Goal: Transaction & Acquisition: Purchase product/service

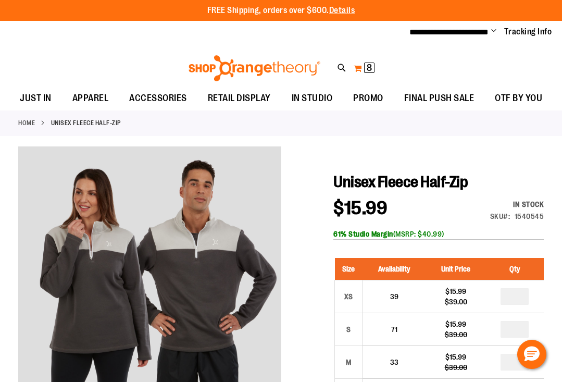
click at [365, 67] on span "8 8 items" at bounding box center [369, 68] width 10 height 10
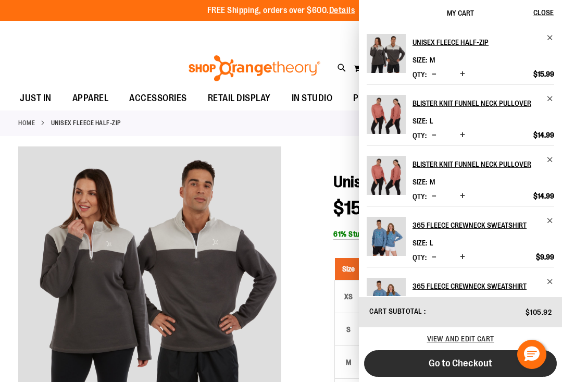
click at [430, 370] on button "Go to Checkout" at bounding box center [460, 363] width 193 height 27
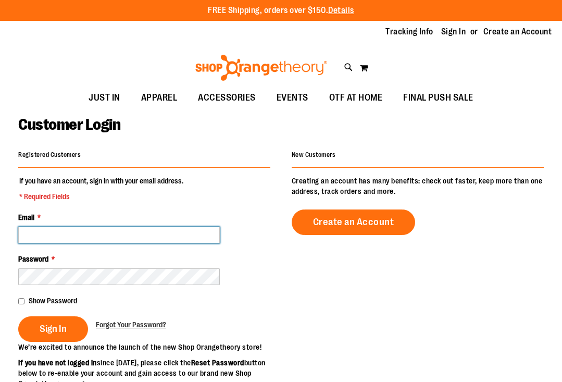
type input "**********"
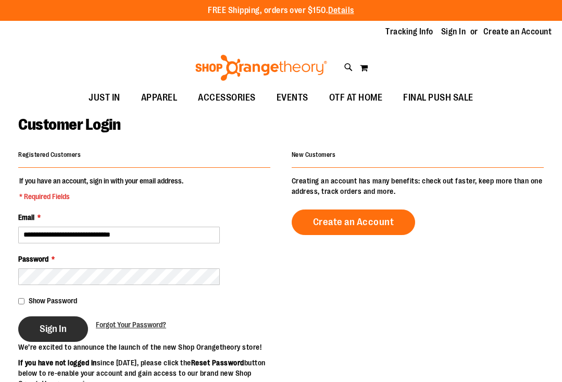
click at [75, 325] on button "Sign In" at bounding box center [53, 329] width 70 height 26
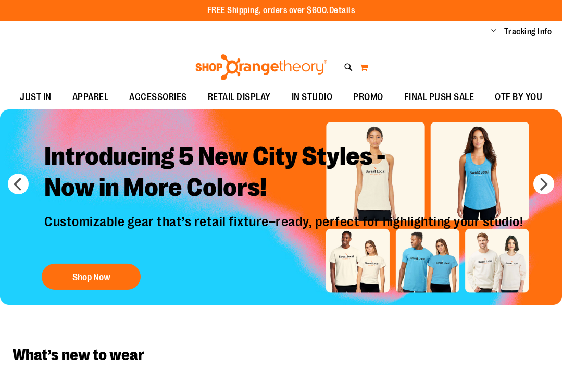
click at [364, 68] on button "My Cart" at bounding box center [364, 67] width 9 height 17
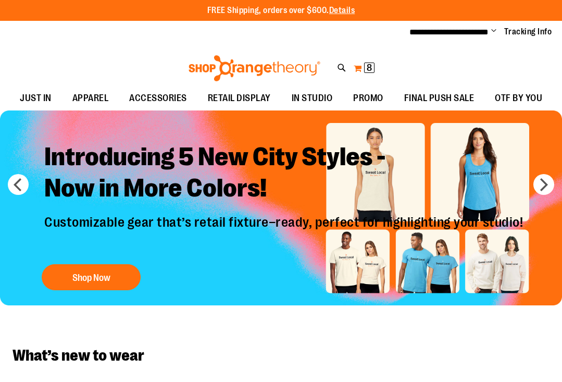
click at [360, 68] on button "My Cart 8 8 items" at bounding box center [364, 68] width 22 height 17
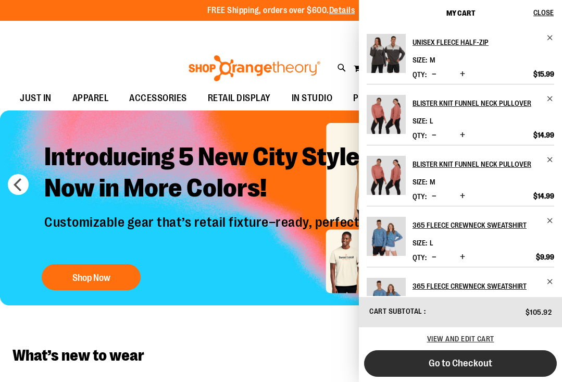
click at [412, 362] on button "Go to Checkout" at bounding box center [460, 363] width 193 height 27
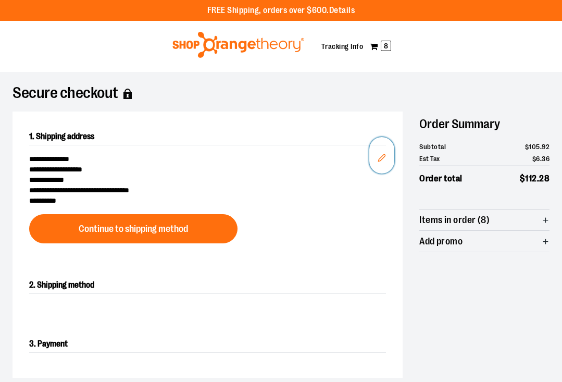
click at [384, 154] on icon "Edit" at bounding box center [382, 157] width 7 height 7
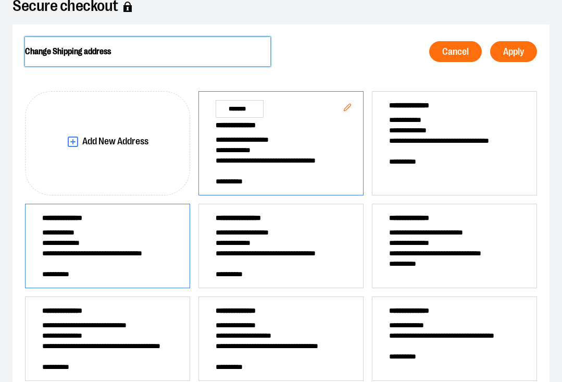
scroll to position [91, 0]
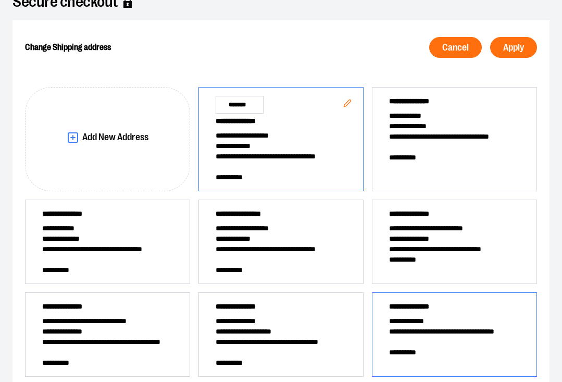
click at [420, 311] on span "**********" at bounding box center [454, 308] width 131 height 15
click at [509, 45] on span "Apply" at bounding box center [513, 48] width 21 height 10
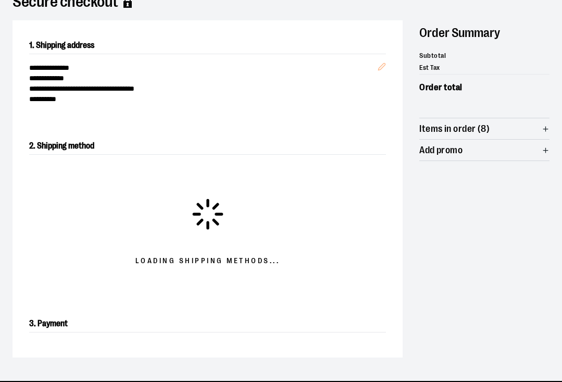
scroll to position [167, 0]
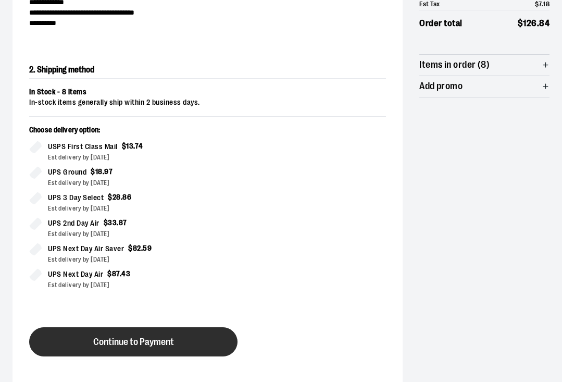
click at [191, 344] on button "Continue to Payment" at bounding box center [133, 341] width 208 height 29
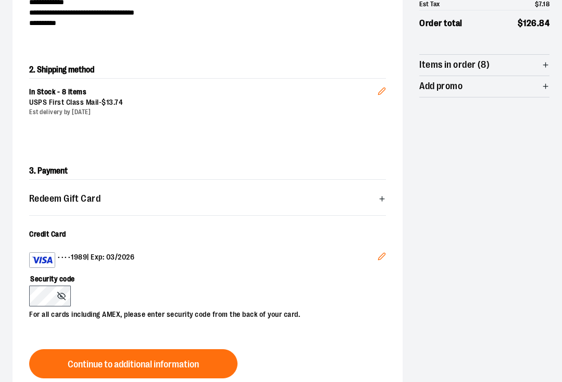
click at [376, 258] on button "Edit" at bounding box center [381, 258] width 25 height 28
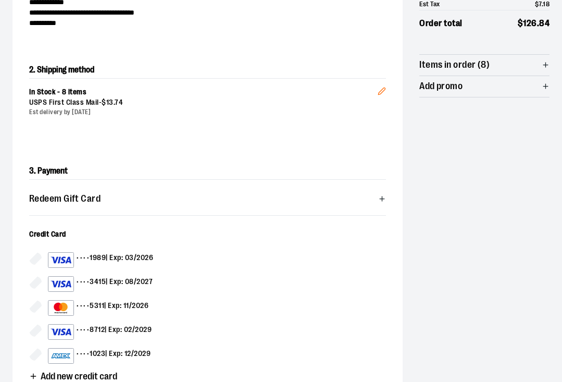
click at [116, 351] on div "•••• 1023 | Exp: 12/2029" at bounding box center [99, 356] width 103 height 16
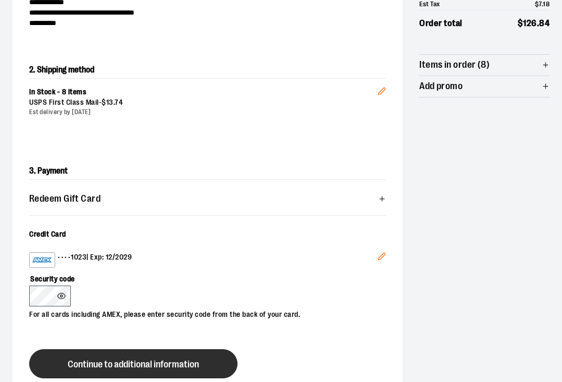
click at [125, 361] on span "Continue to additional information" at bounding box center [133, 365] width 131 height 10
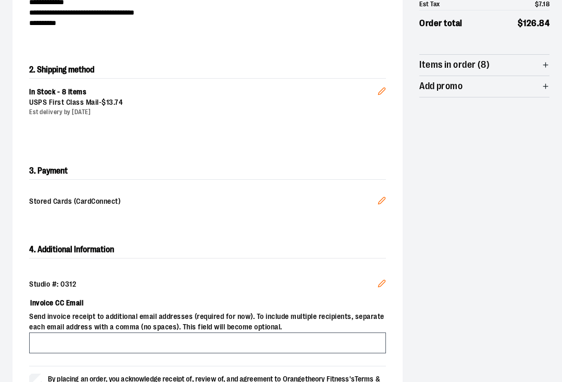
click at [381, 286] on icon "Edit" at bounding box center [382, 283] width 8 height 8
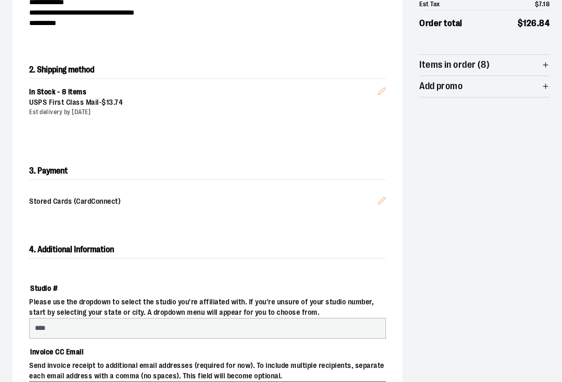
click at [270, 328] on input "****" at bounding box center [207, 328] width 357 height 21
select select "***"
select select "**********"
select select "*******"
select select "****"
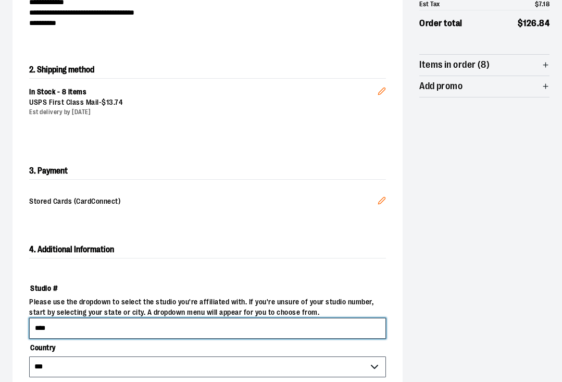
type input "****"
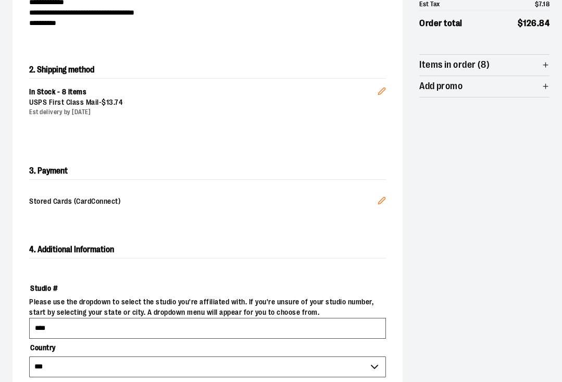
click at [440, 317] on div "**********" at bounding box center [281, 298] width 537 height 709
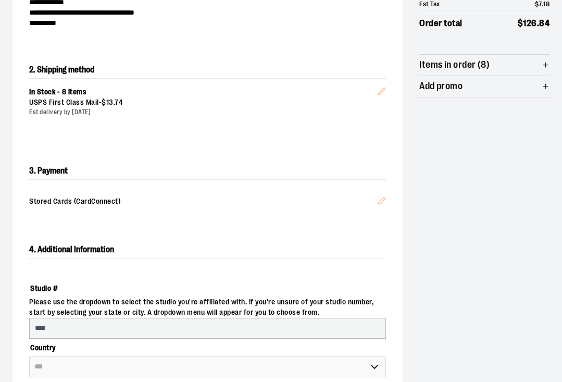
scroll to position [229, 0]
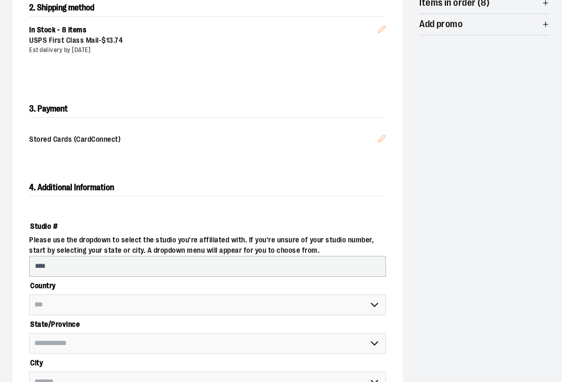
select select "**********"
select select "****"
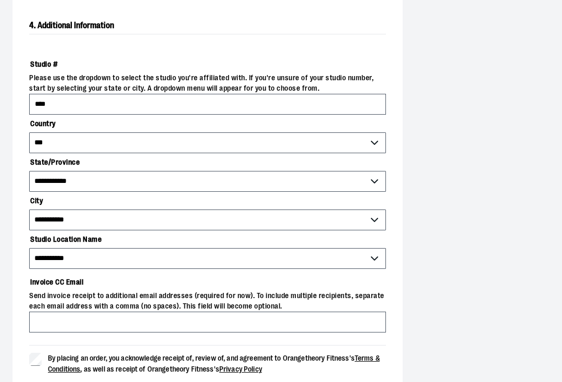
scroll to position [395, 0]
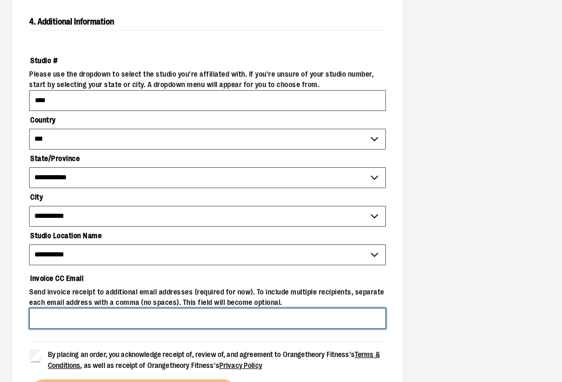
type input "*"
type input "**********"
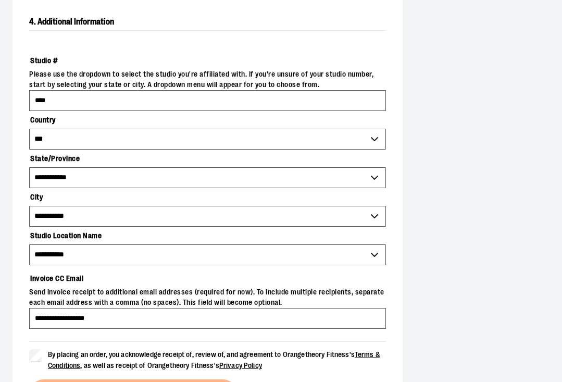
click at [84, 350] on span "By placing an order, you acknowledge receipt of, review of, and agreement to Or…" at bounding box center [214, 359] width 332 height 19
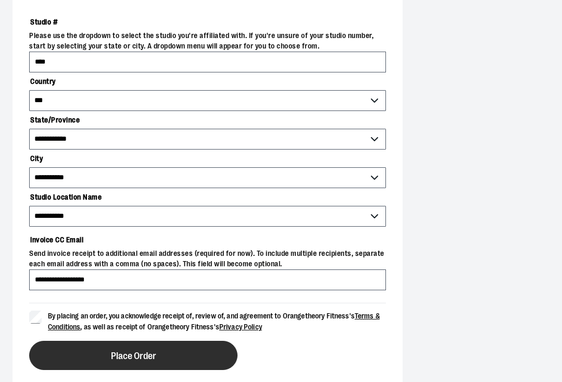
click at [90, 353] on button "Place Order" at bounding box center [133, 355] width 208 height 29
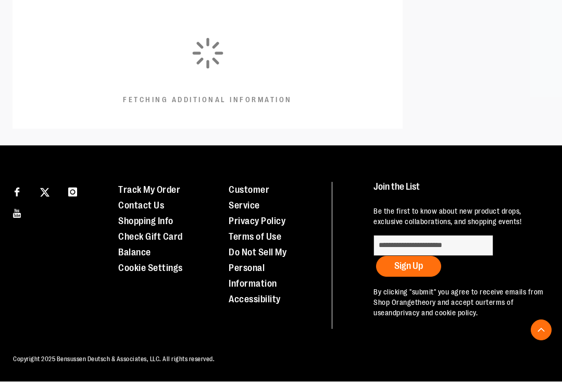
scroll to position [431, 0]
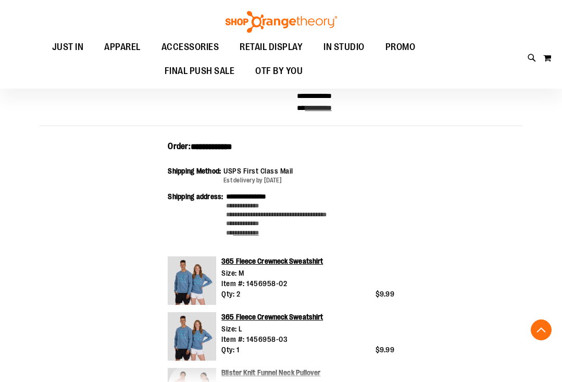
scroll to position [222, 0]
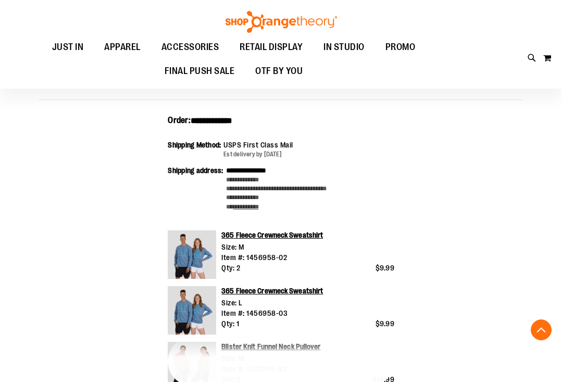
click at [280, 231] on link "365 Fleece Crewneck Sweatshirt" at bounding box center [272, 235] width 102 height 8
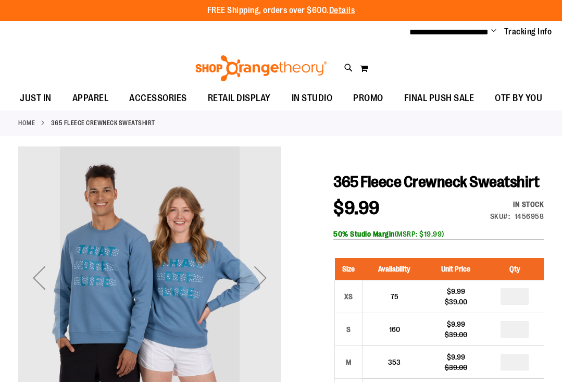
click at [528, 221] on div "1456958" at bounding box center [530, 216] width 30 height 10
copy div "1456958"
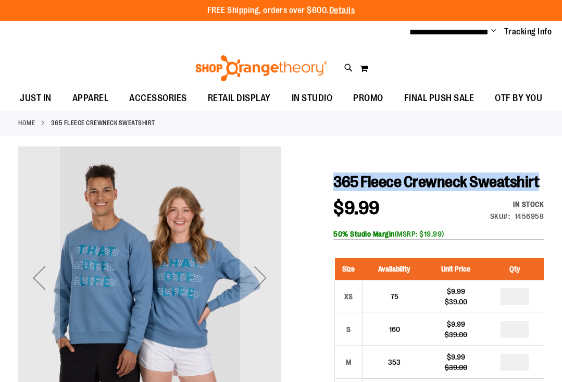
drag, startPoint x: 411, startPoint y: 201, endPoint x: 334, endPoint y: 181, distance: 79.1
click at [334, 181] on h1 "365 Fleece Crewneck Sweatshirt" at bounding box center [438, 181] width 211 height 19
copy span "365 Fleece Crewneck Sweatshirt"
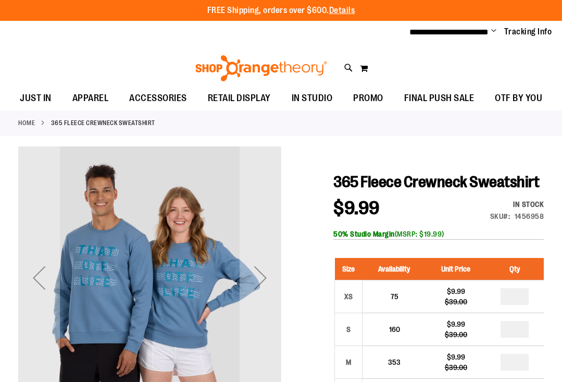
click at [412, 225] on div "$9.99 Regular Price $39.00 In stock Only %1 left SKU 1456958 50% Studio Margin …" at bounding box center [438, 219] width 211 height 41
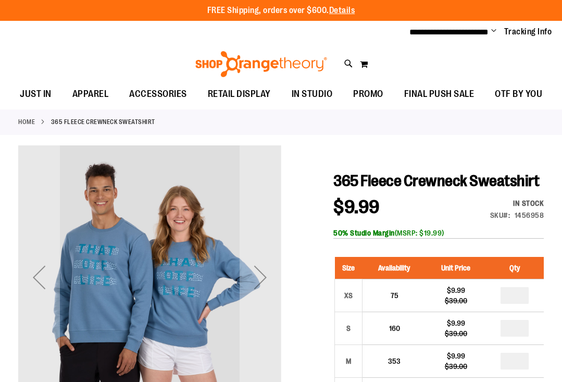
click at [531, 220] on div "1456958" at bounding box center [530, 215] width 30 height 10
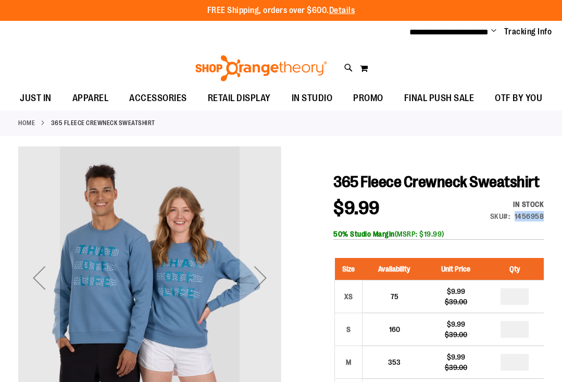
click at [531, 221] on div "1456958" at bounding box center [530, 216] width 30 height 10
click at [505, 220] on strong "SKU" at bounding box center [500, 216] width 20 height 8
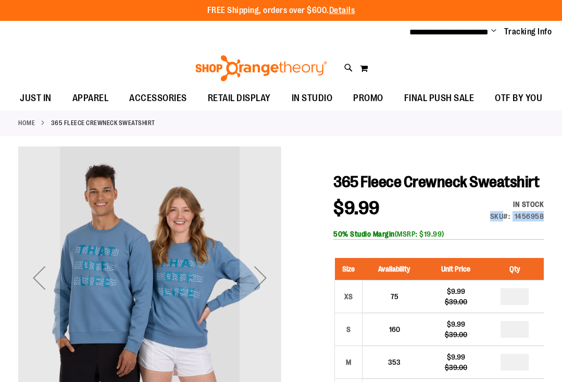
drag, startPoint x: 491, startPoint y: 233, endPoint x: 543, endPoint y: 237, distance: 51.7
click at [543, 221] on div "SKU 1456958" at bounding box center [517, 216] width 54 height 10
copy div "SKU 1456958"
drag, startPoint x: 336, startPoint y: 180, endPoint x: 403, endPoint y: 180, distance: 67.7
click at [403, 180] on span "365 Fleece Crewneck Sweatshirt" at bounding box center [436, 182] width 206 height 18
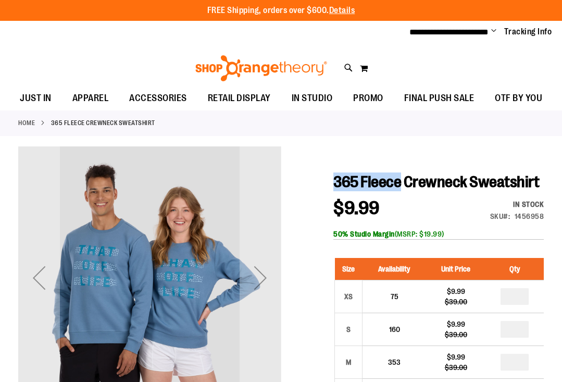
copy span "365 Fleece"
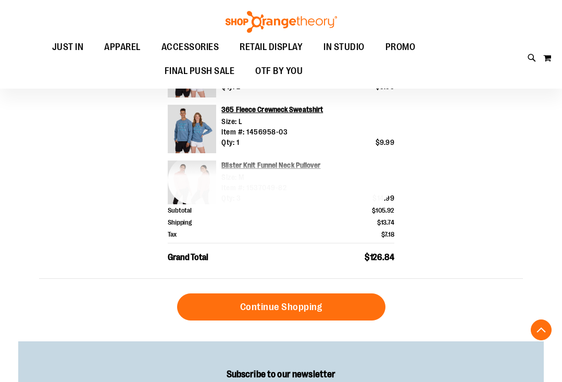
scroll to position [294, 0]
click at [280, 180] on button "+ show 3 more" at bounding box center [281, 180] width 227 height 48
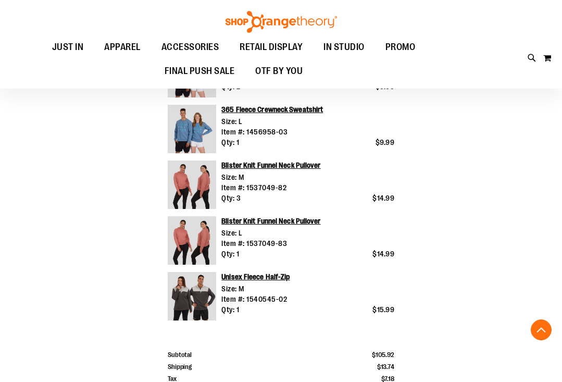
click at [262, 164] on link "Blister Knit Funnel Neck Pullover" at bounding box center [270, 165] width 99 height 8
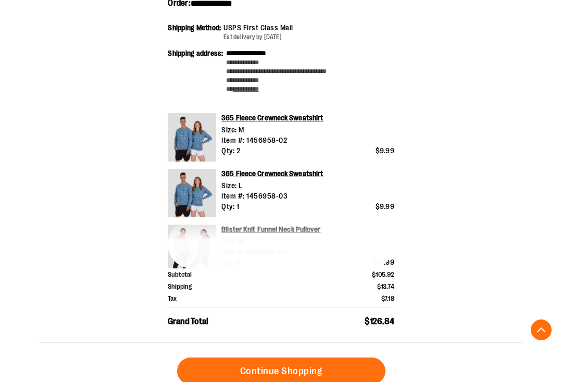
scroll to position [341, 0]
drag, startPoint x: 269, startPoint y: 242, endPoint x: 275, endPoint y: 179, distance: 63.3
click at [269, 242] on button "+ show 3 more" at bounding box center [281, 244] width 227 height 48
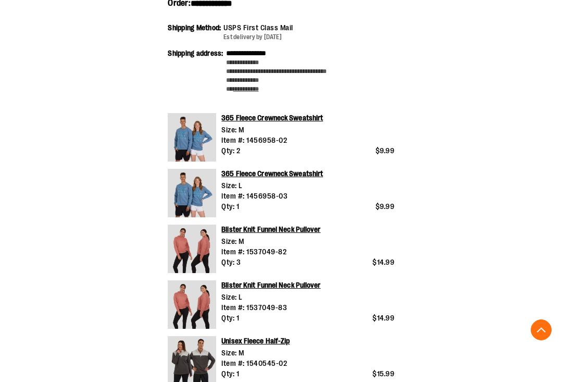
drag, startPoint x: 286, startPoint y: 137, endPoint x: 245, endPoint y: 139, distance: 40.2
click at [245, 139] on div "Size: M Item #: 1456958-02" at bounding box center [307, 135] width 173 height 21
click at [311, 114] on link "365 Fleece Crewneck Sweatshirt" at bounding box center [272, 118] width 102 height 8
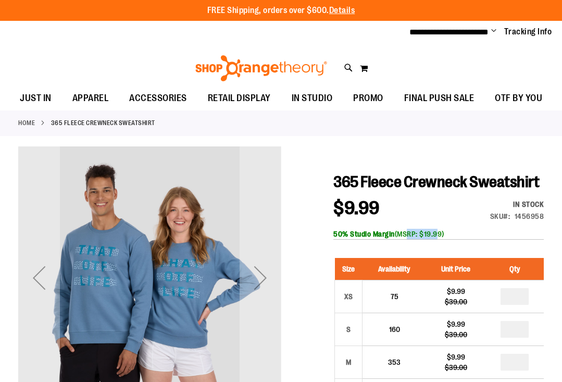
drag, startPoint x: 409, startPoint y: 251, endPoint x: 439, endPoint y: 251, distance: 29.7
click at [439, 239] on div "50% Studio Margin (MSRP: $19.99)" at bounding box center [438, 234] width 211 height 10
